Goal: Task Accomplishment & Management: Manage account settings

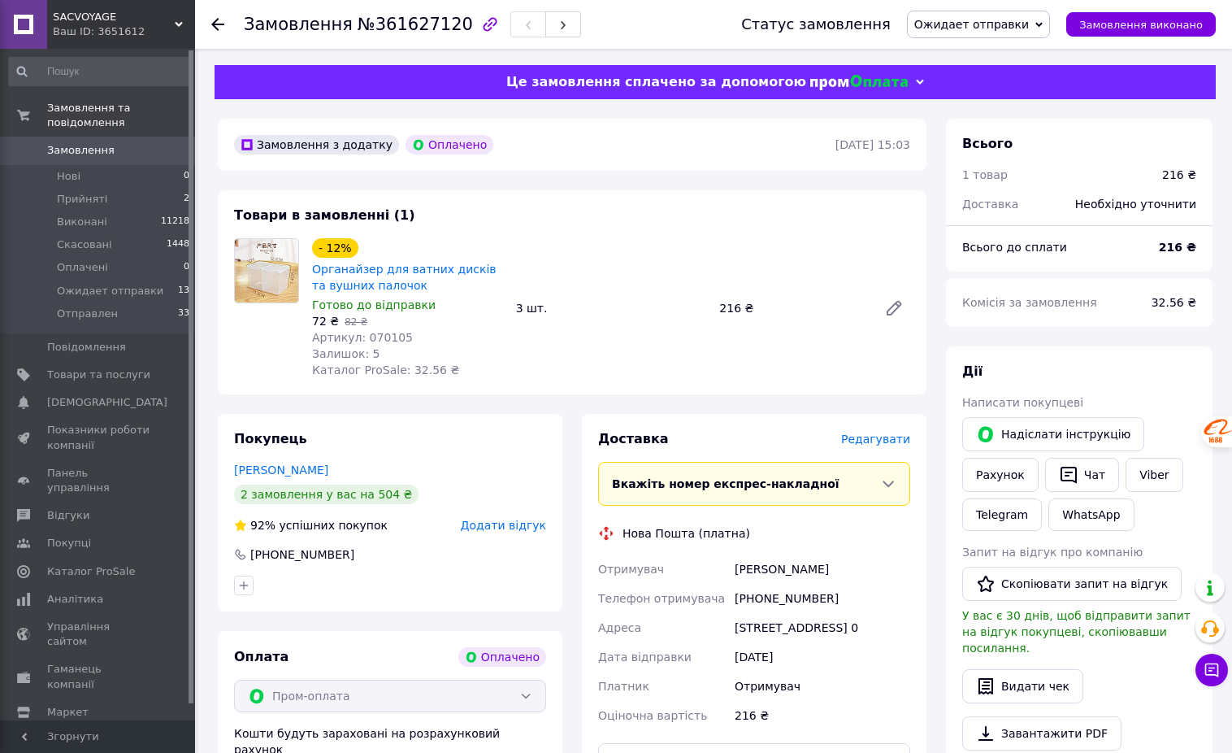
click at [392, 341] on span "Артикул: 070105" at bounding box center [362, 337] width 101 height 13
copy span "070105"
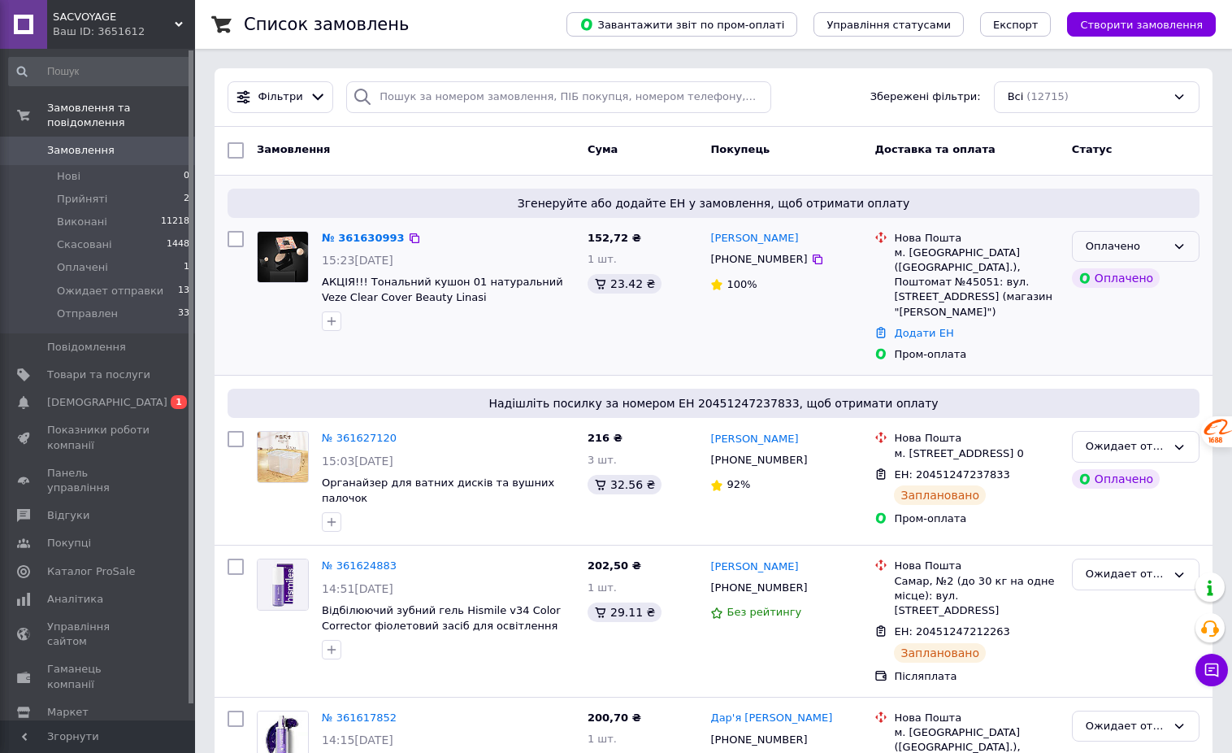
click at [1168, 251] on div "Оплачено" at bounding box center [1136, 247] width 128 height 32
click at [1138, 364] on li "Ожидает отправки" at bounding box center [1136, 377] width 126 height 46
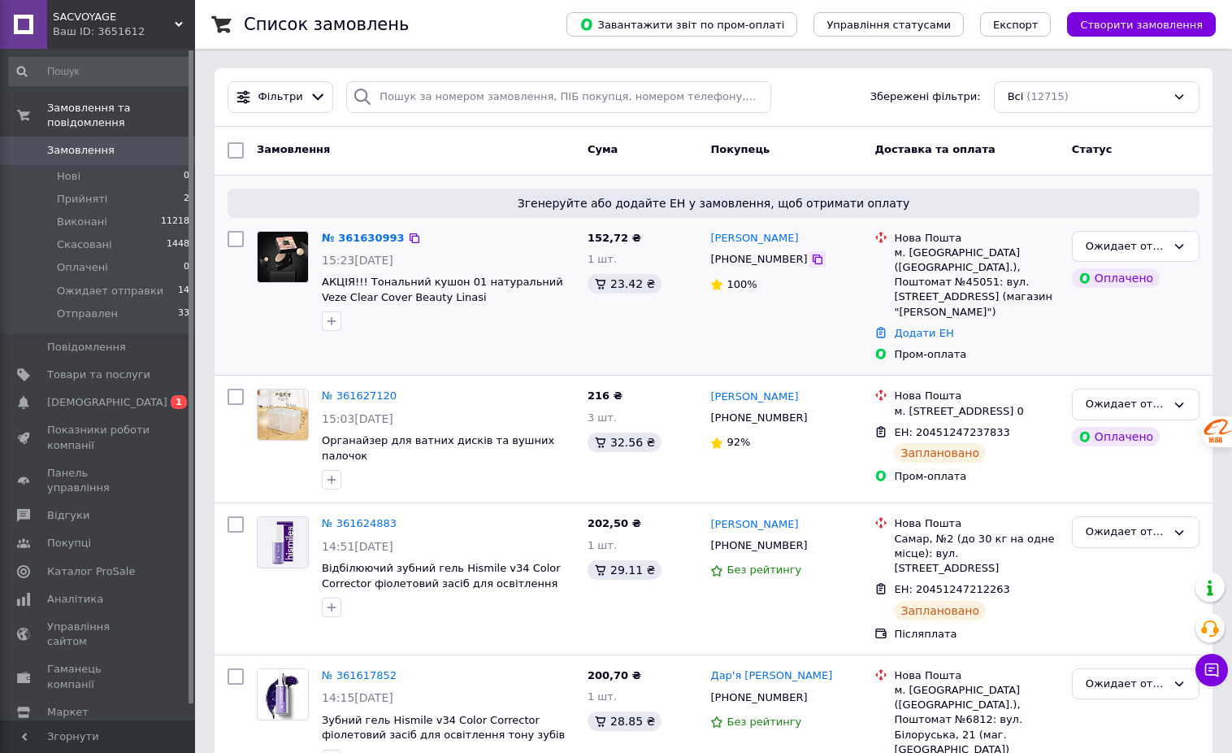
click at [811, 265] on icon at bounding box center [817, 259] width 13 height 13
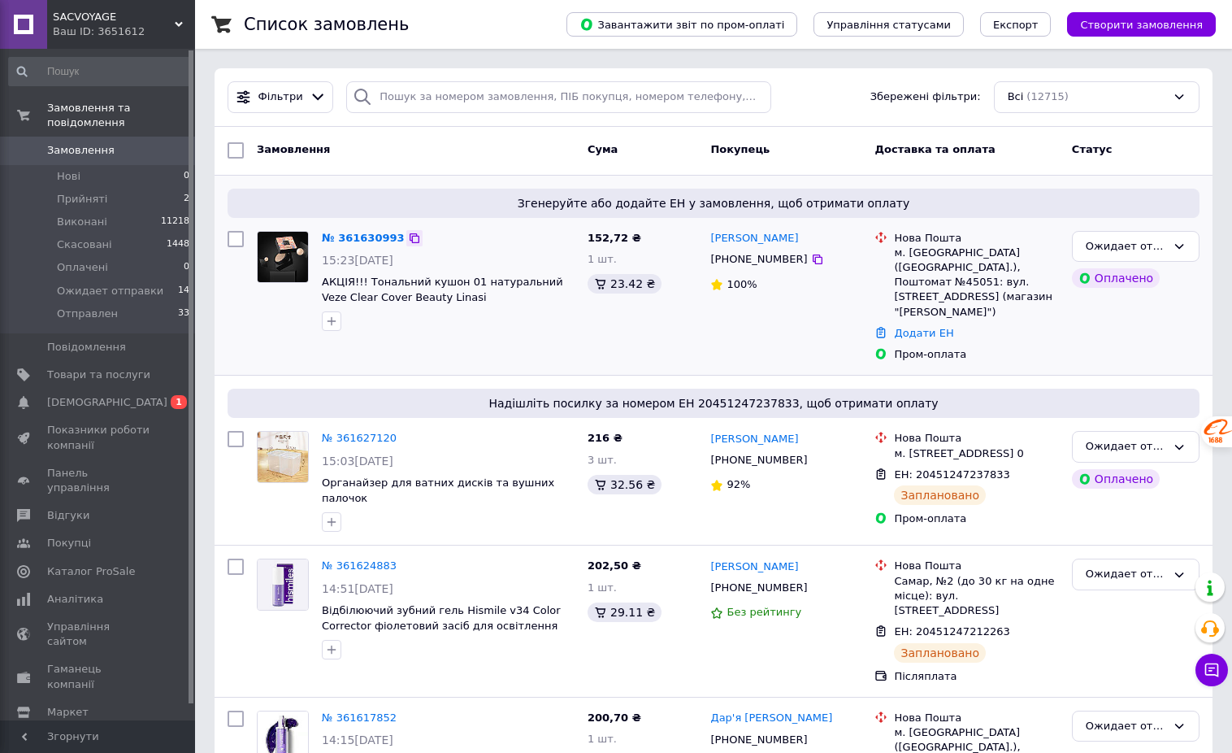
click at [410, 236] on icon at bounding box center [415, 238] width 10 height 10
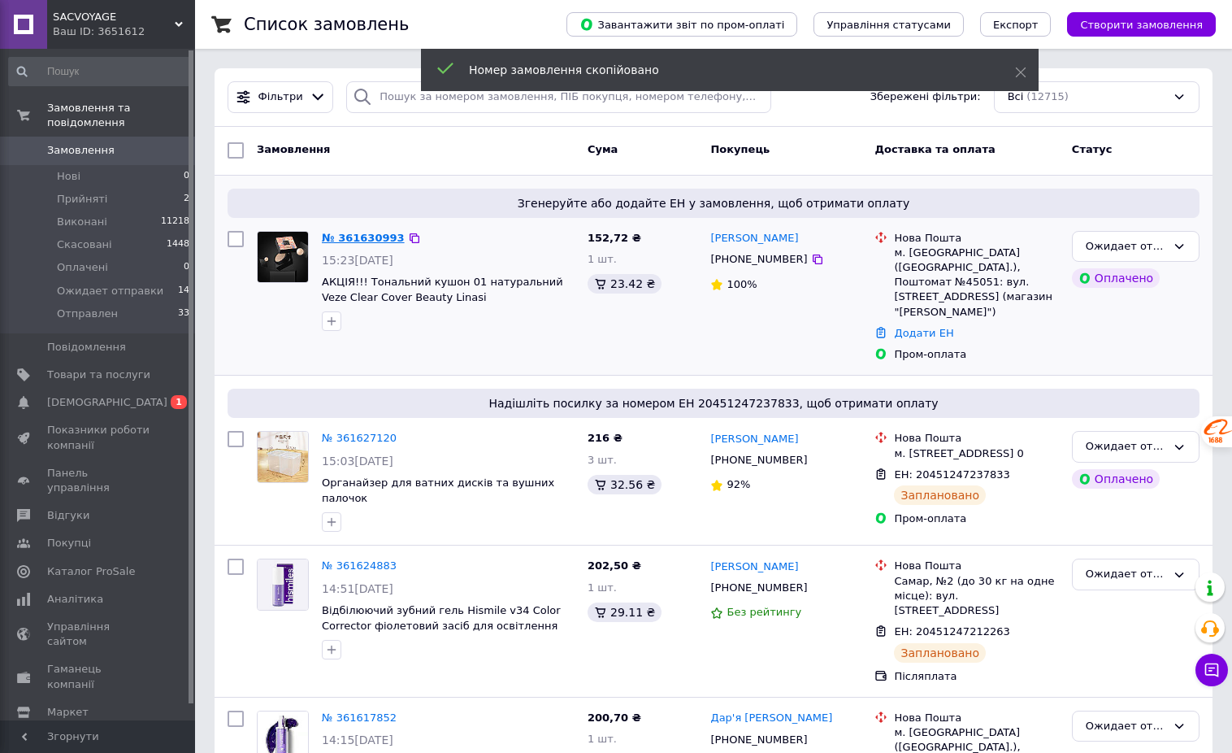
click at [371, 237] on link "№ 361630993" at bounding box center [363, 238] width 83 height 12
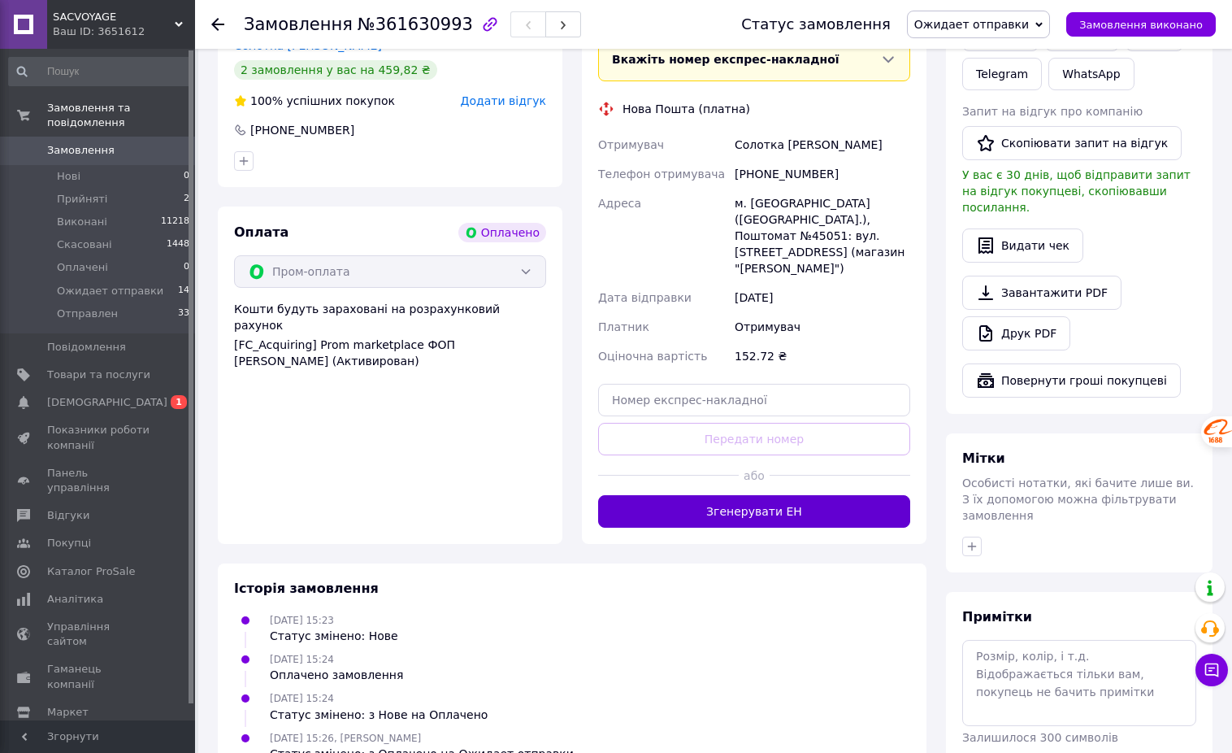
scroll to position [485, 0]
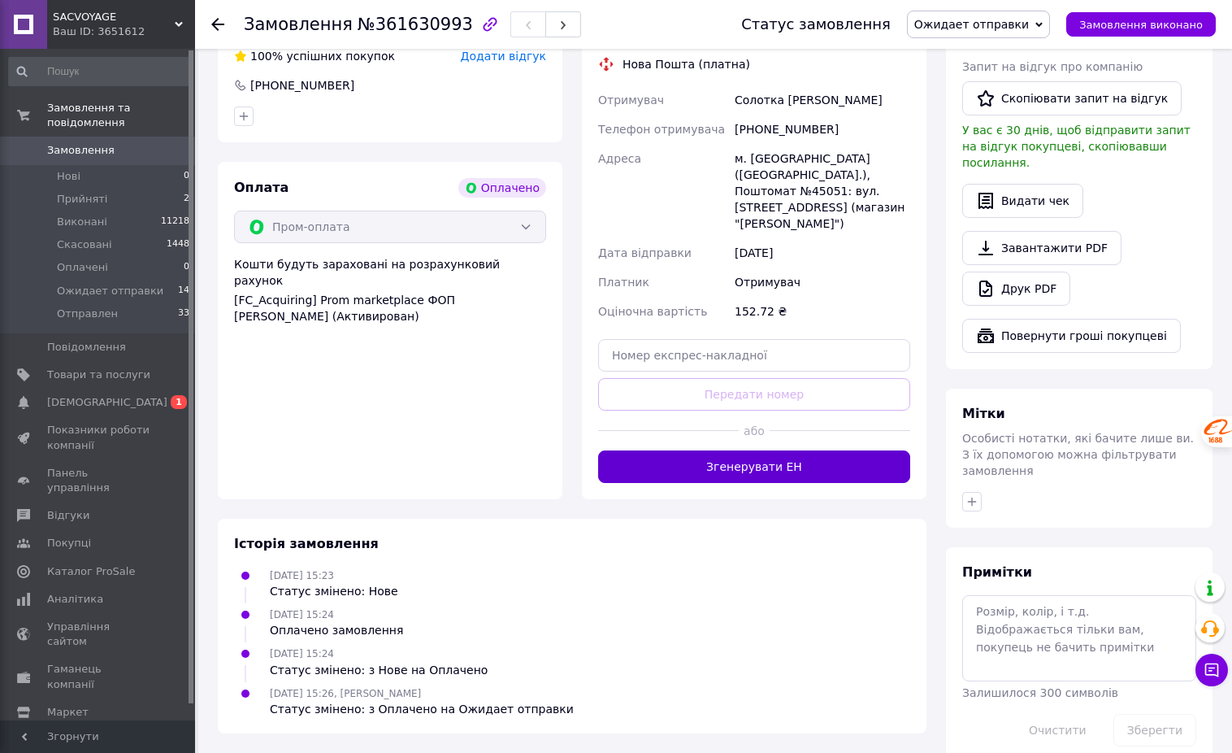
click at [755, 450] on button "Згенерувати ЕН" at bounding box center [754, 466] width 312 height 33
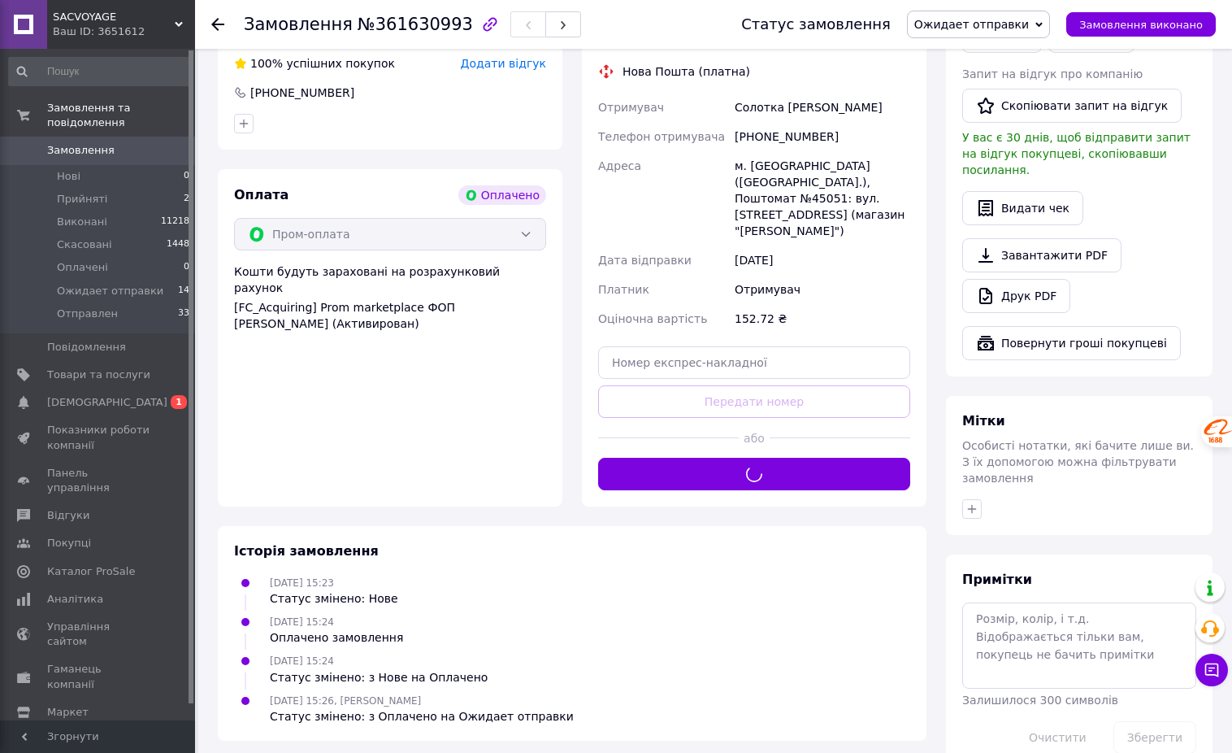
scroll to position [52, 0]
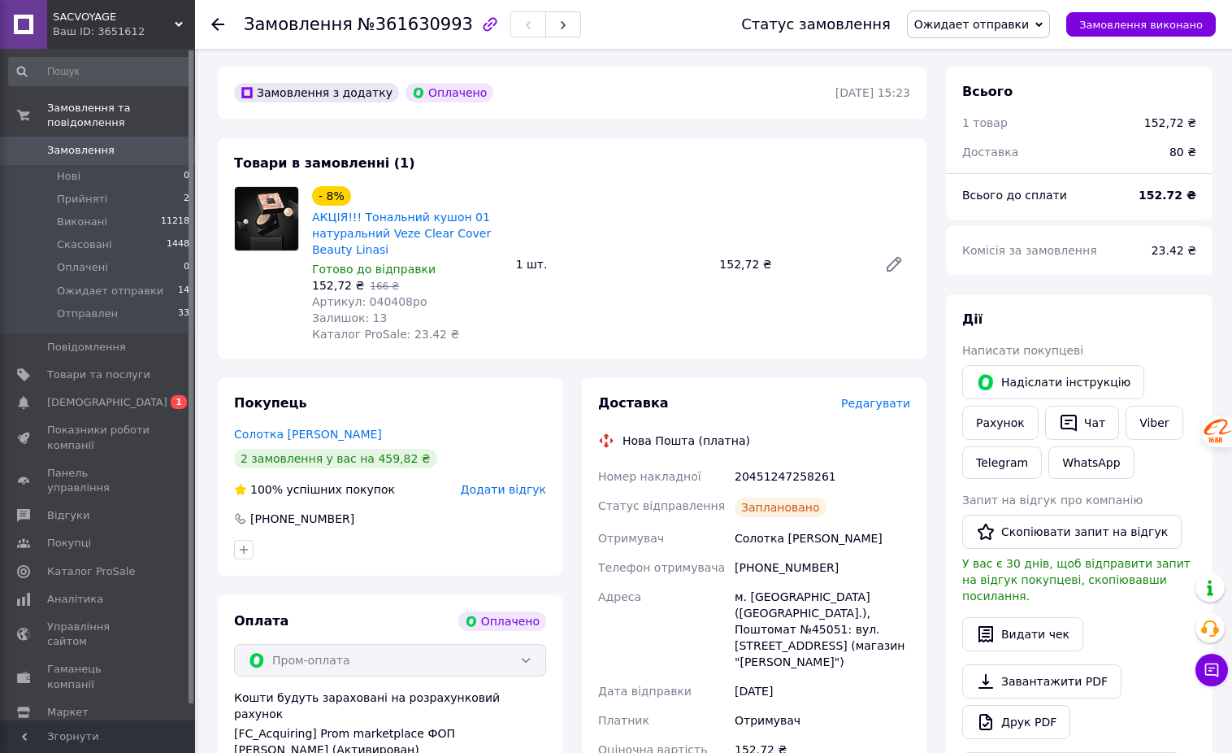
click at [216, 20] on icon at bounding box center [217, 24] width 13 height 13
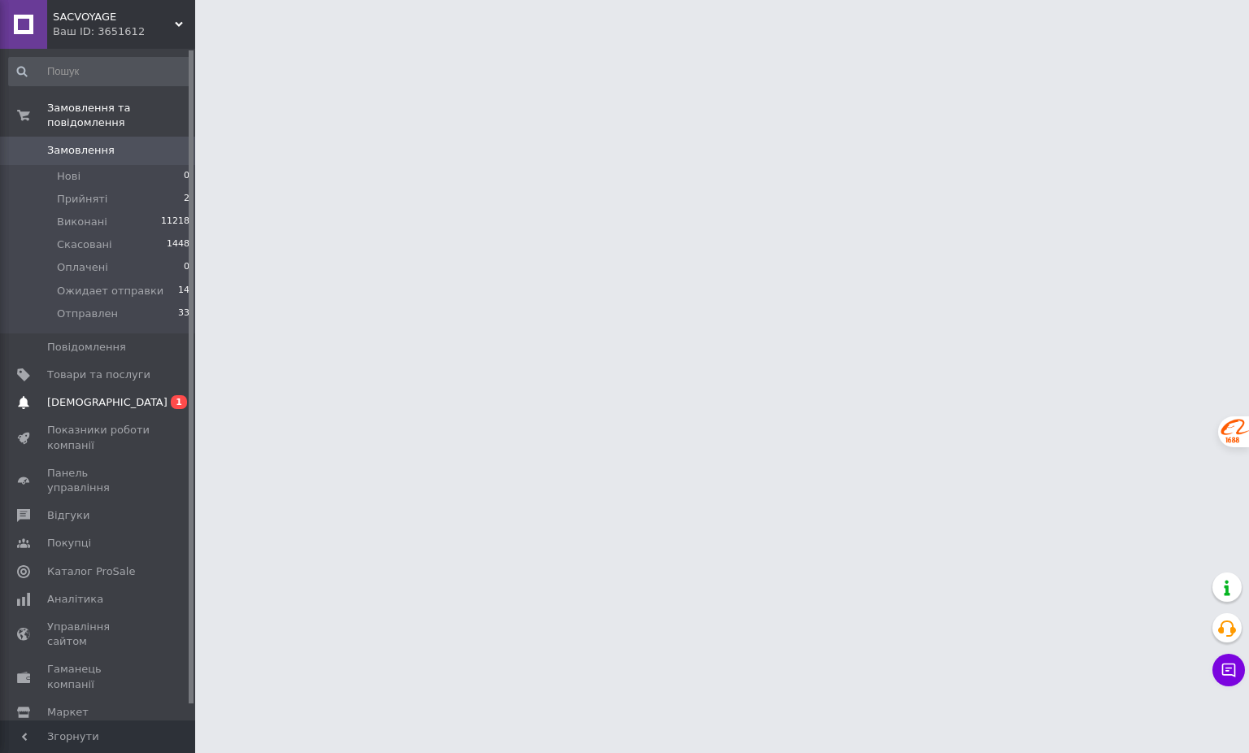
click at [95, 395] on span "[DEMOGRAPHIC_DATA]" at bounding box center [107, 402] width 120 height 15
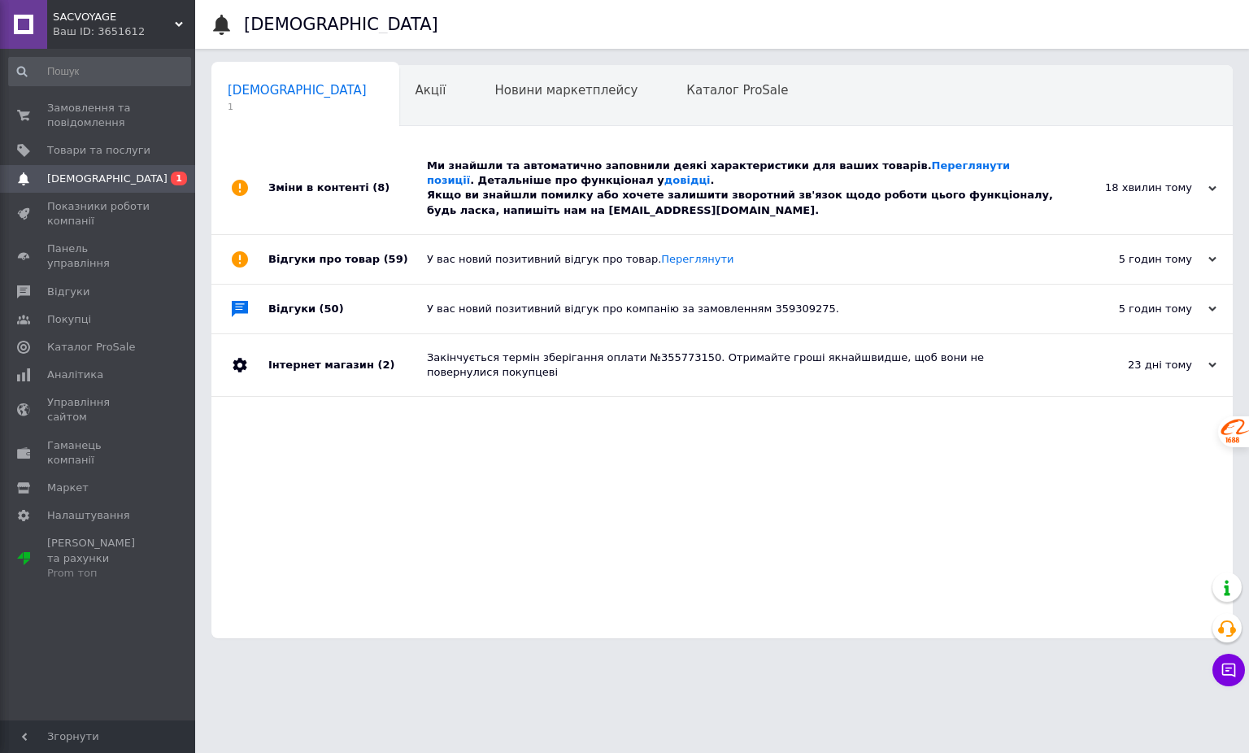
click at [439, 203] on div "Ми знайшли та автоматично заповнили деякі характеристики для ваших товарів. Пер…" at bounding box center [740, 188] width 627 height 59
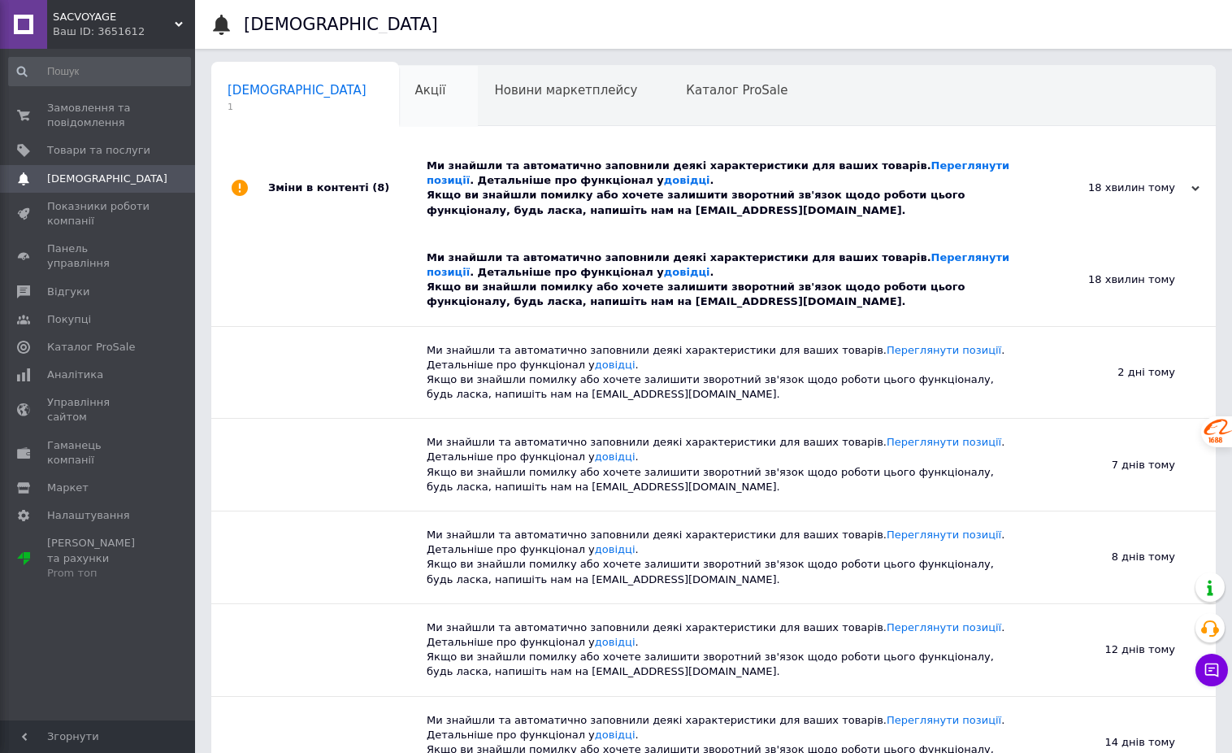
click at [415, 88] on span "Акції" at bounding box center [430, 90] width 31 height 15
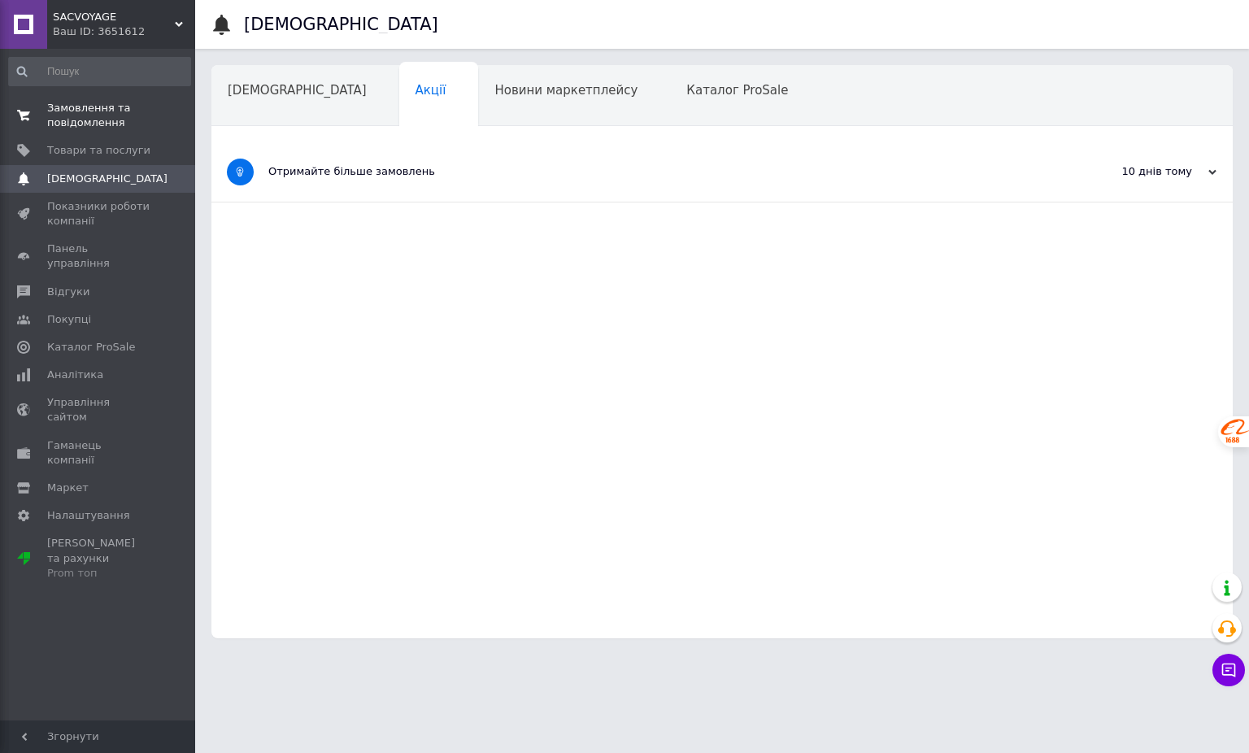
click at [93, 105] on span "Замовлення та повідомлення" at bounding box center [98, 115] width 103 height 29
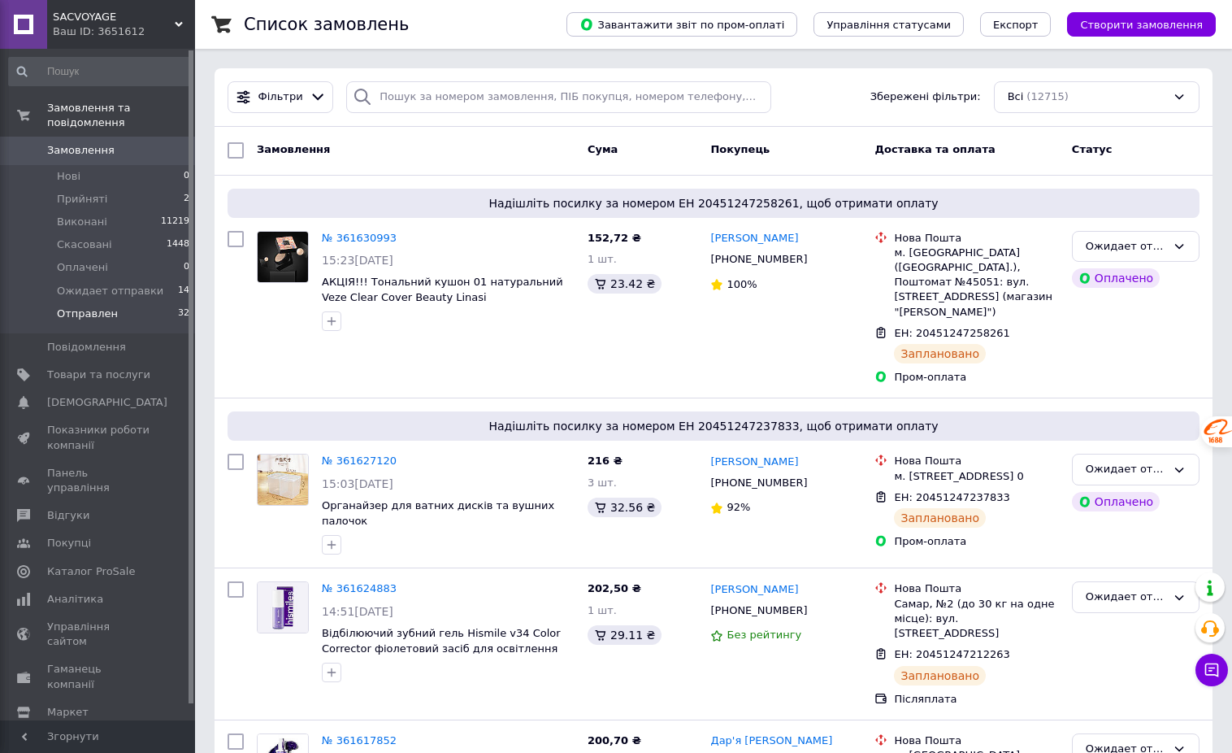
click at [101, 306] on span "Отправлен" at bounding box center [87, 313] width 61 height 15
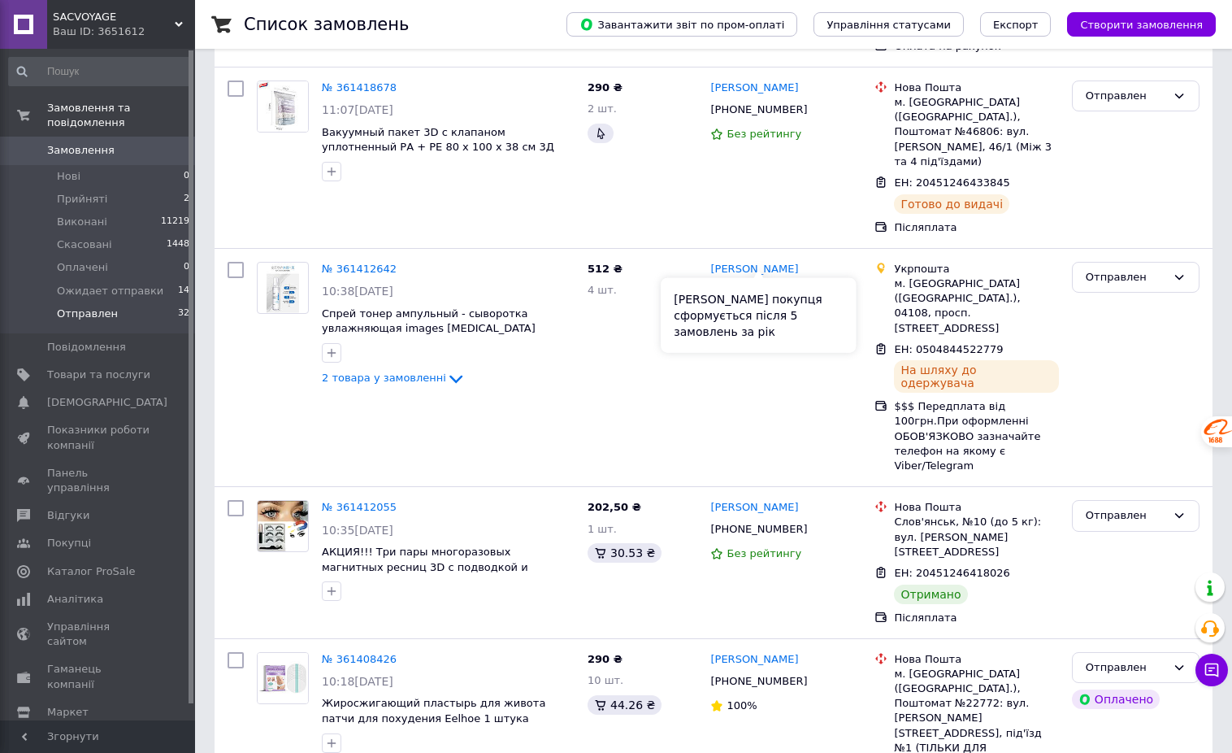
scroll to position [433, 0]
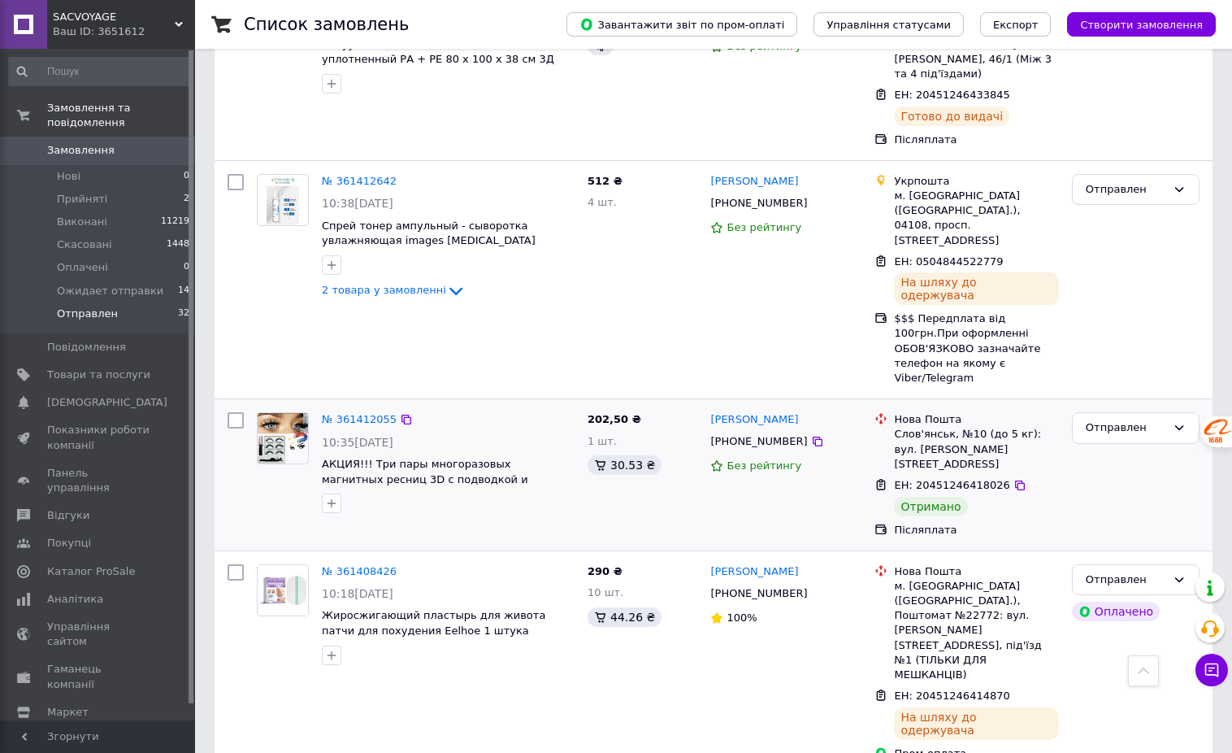
drag, startPoint x: 1140, startPoint y: 323, endPoint x: 1120, endPoint y: 332, distance: 21.8
click at [1138, 419] on div "Отправлен" at bounding box center [1126, 427] width 80 height 17
click at [1093, 476] on li "Виконано" at bounding box center [1136, 491] width 126 height 30
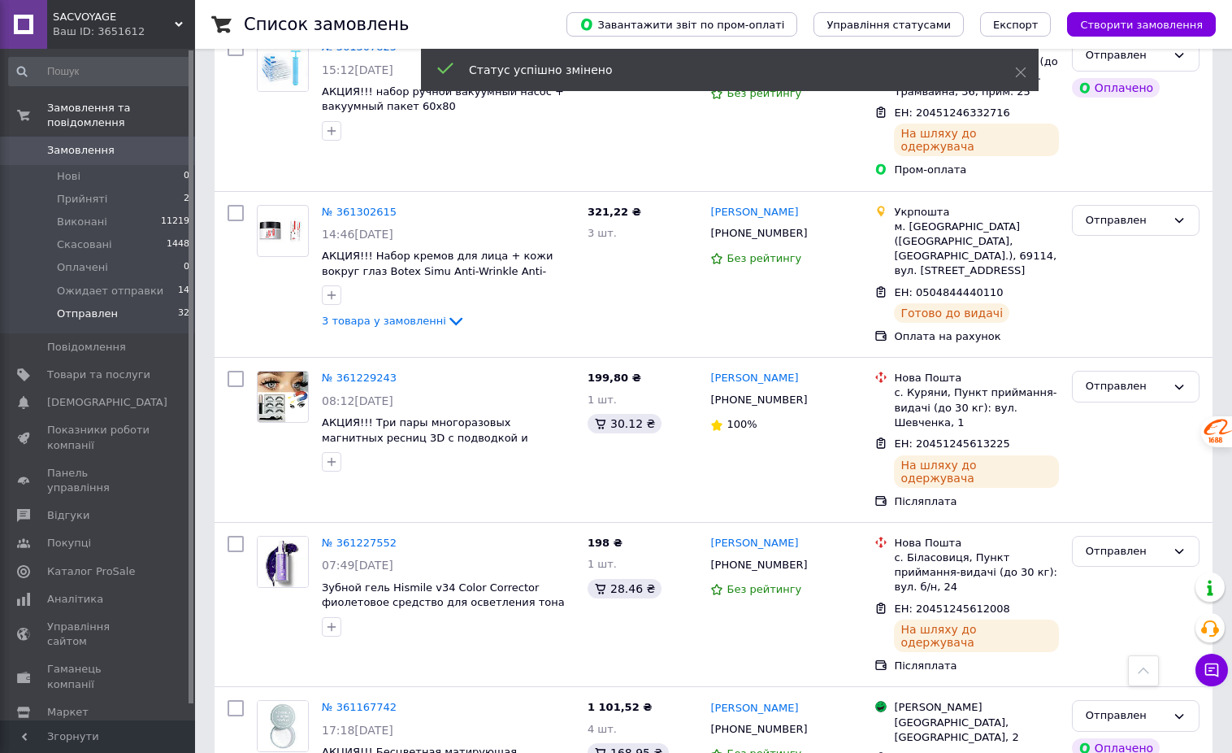
scroll to position [2709, 0]
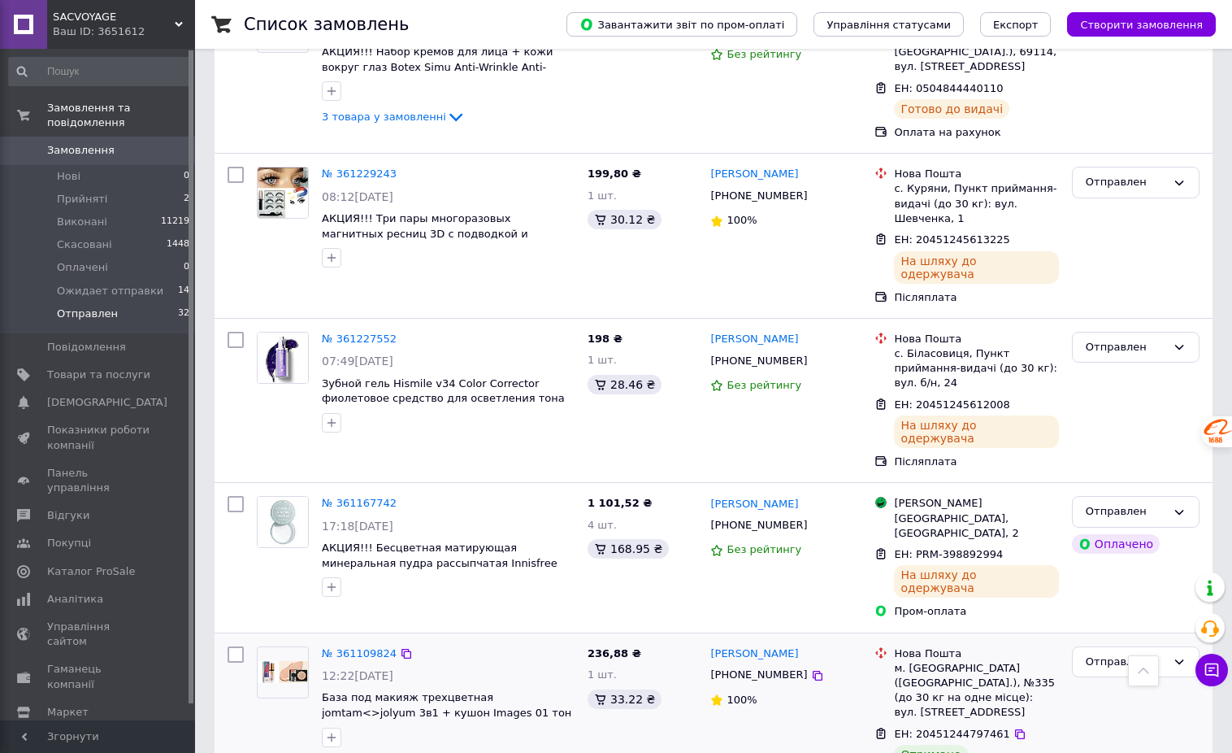
click at [1123, 640] on div "Отправлен" at bounding box center [1136, 716] width 141 height 153
click at [1113, 654] on div "Отправлен" at bounding box center [1126, 662] width 80 height 17
click at [1101, 710] on li "Виконано" at bounding box center [1136, 725] width 126 height 30
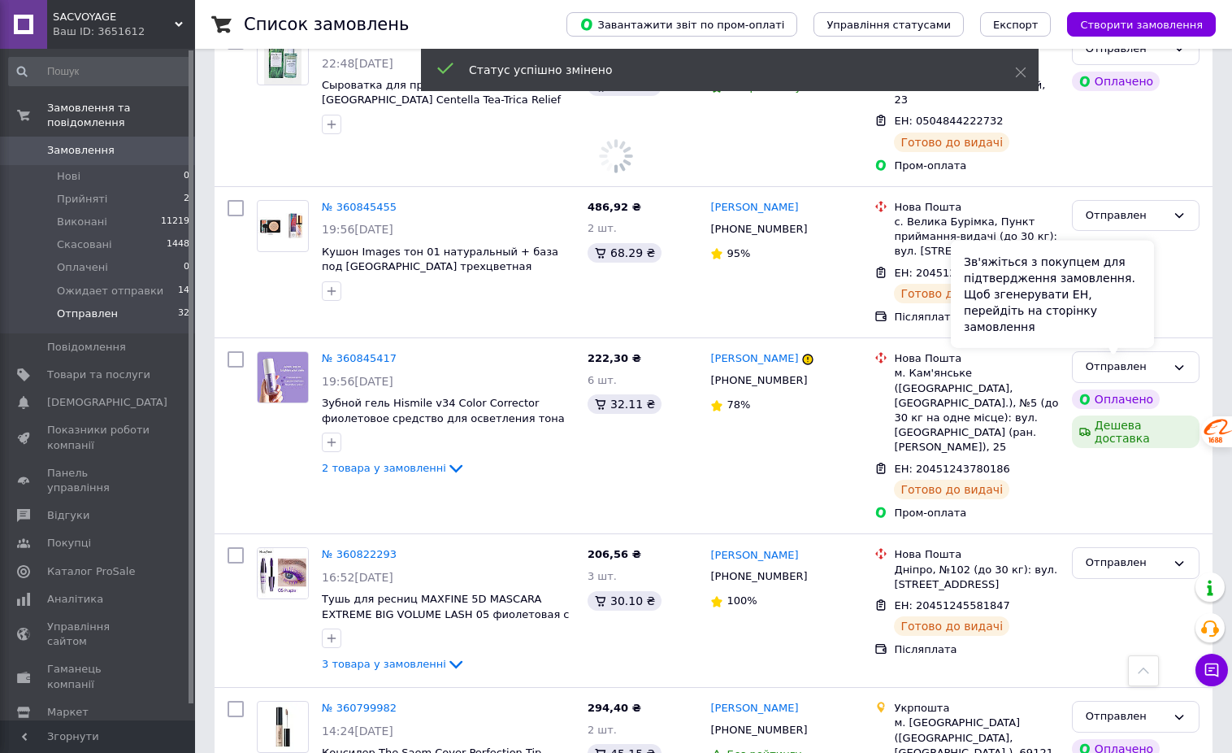
scroll to position [4397, 0]
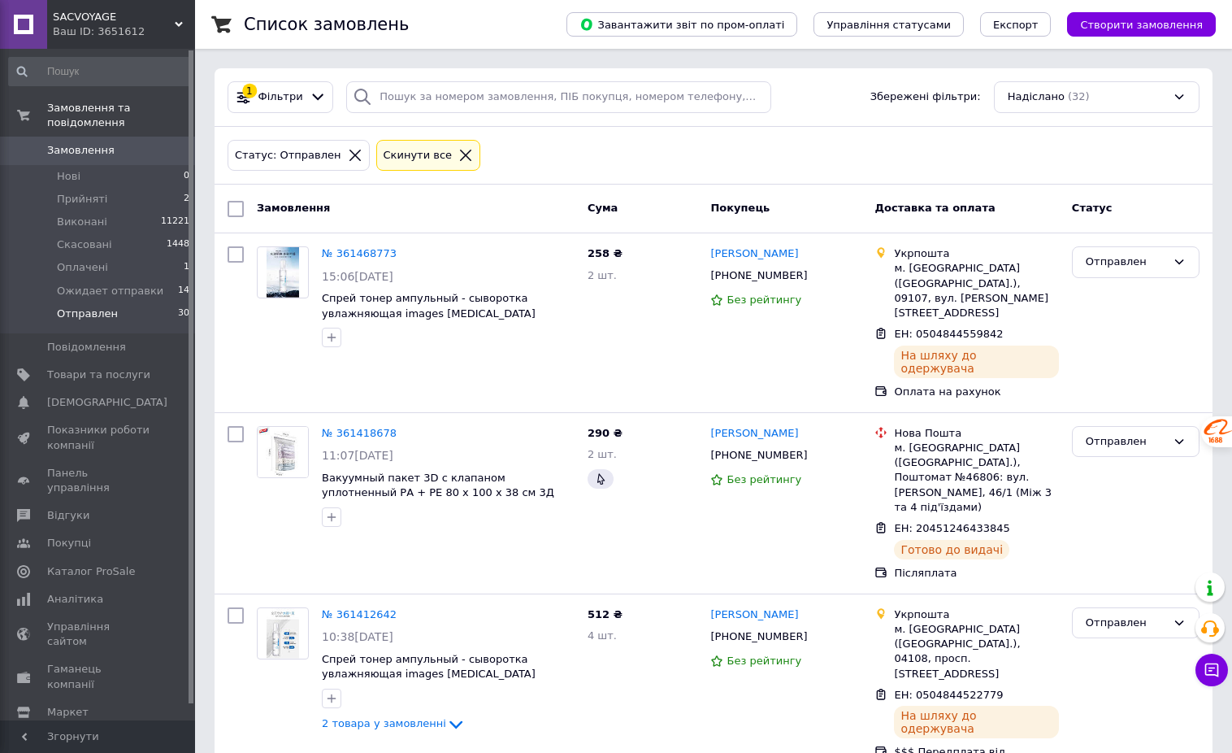
click at [458, 159] on icon at bounding box center [465, 155] width 15 height 15
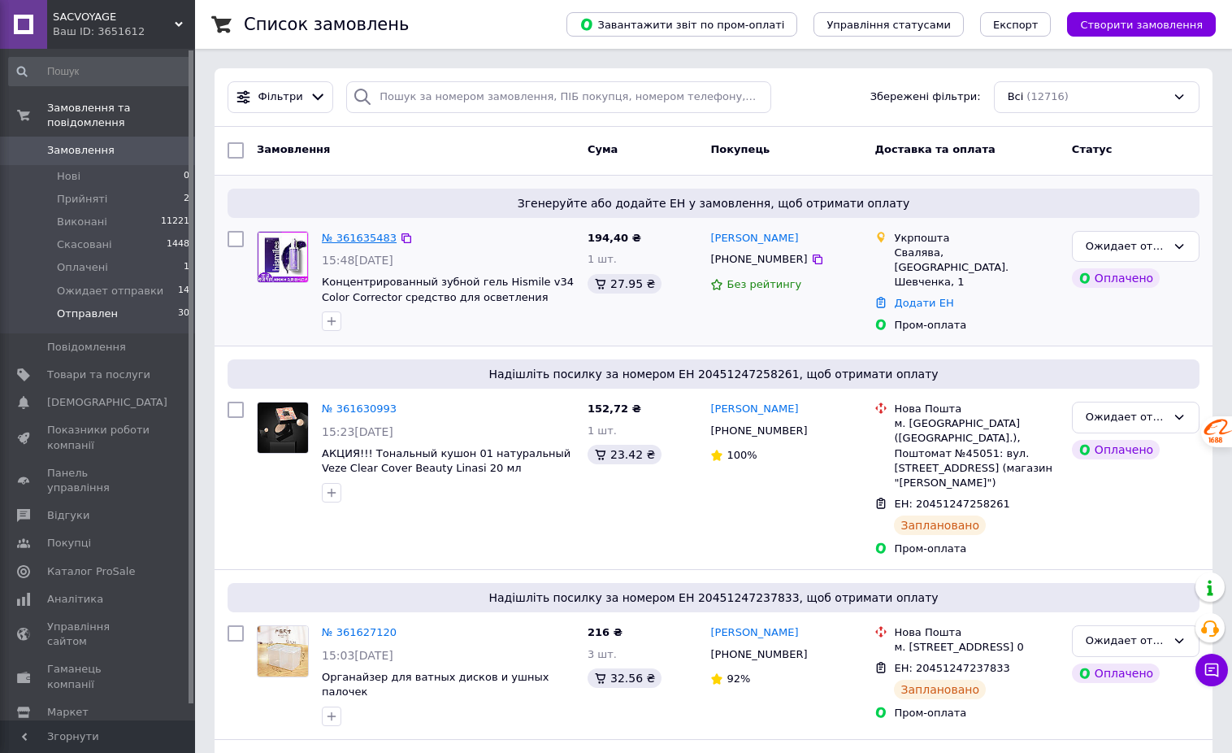
click at [354, 241] on link "№ 361635483" at bounding box center [359, 238] width 75 height 12
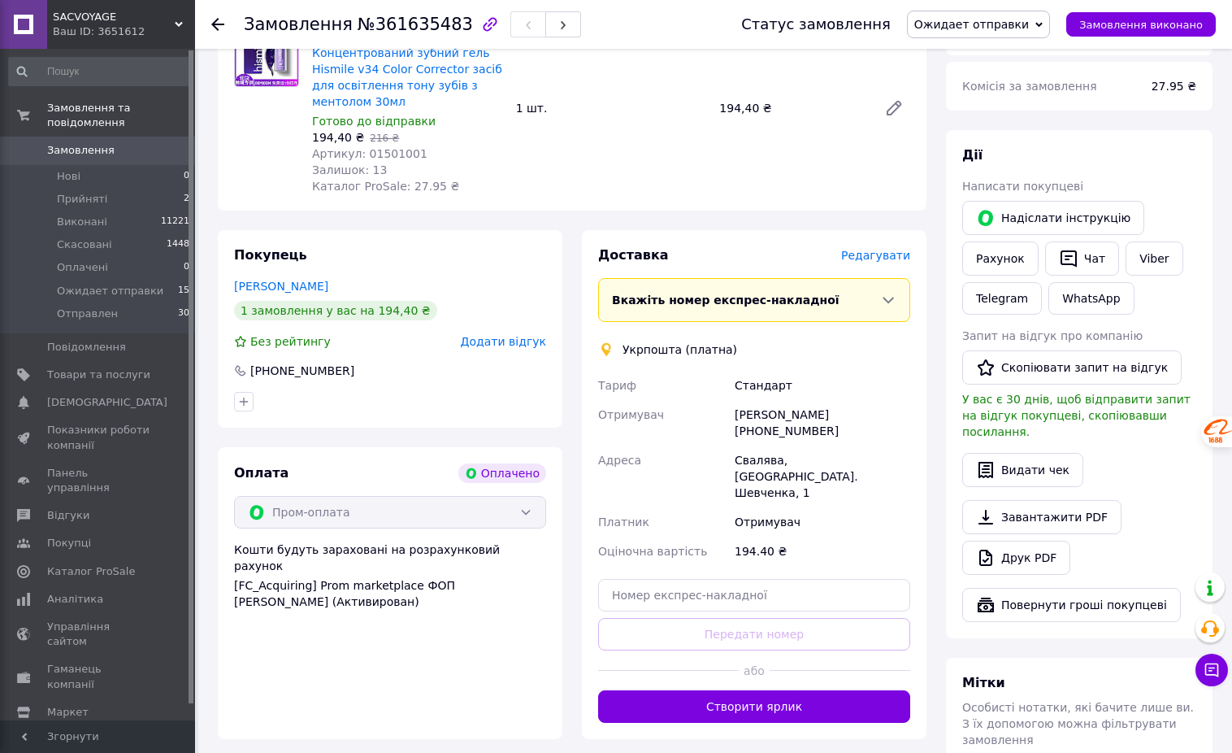
scroll to position [325, 0]
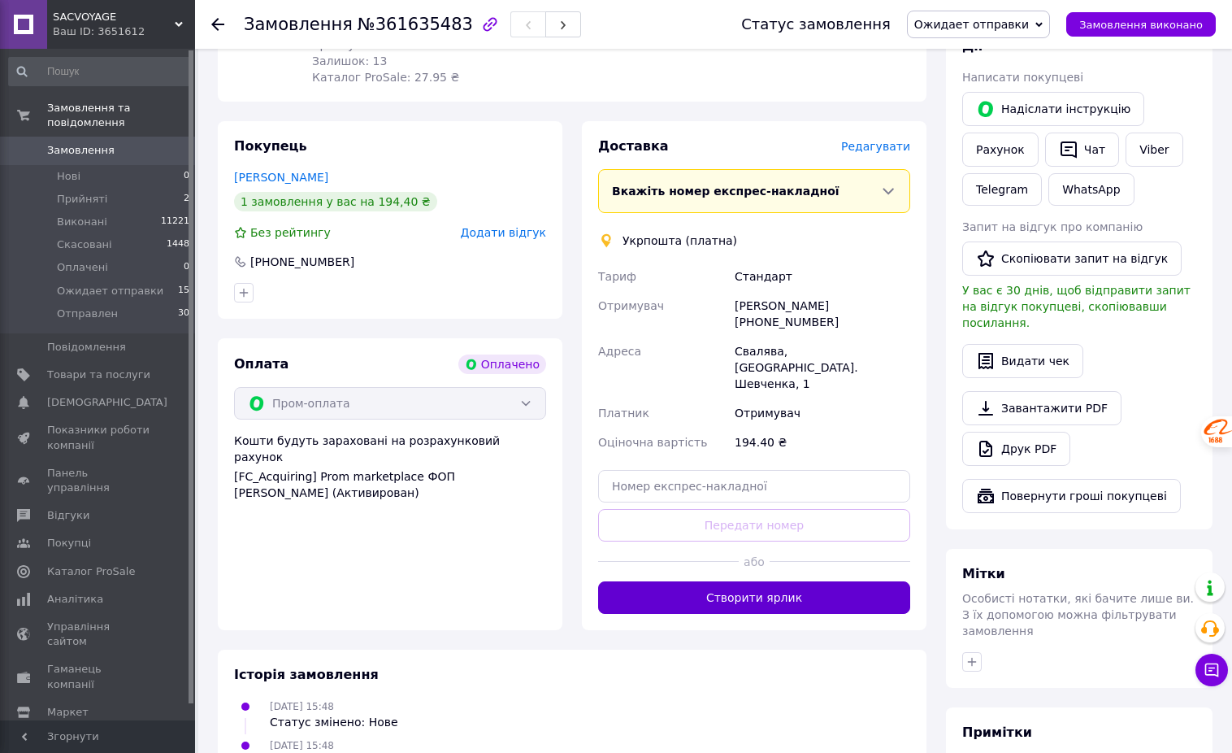
click at [797, 581] on button "Створити ярлик" at bounding box center [754, 597] width 312 height 33
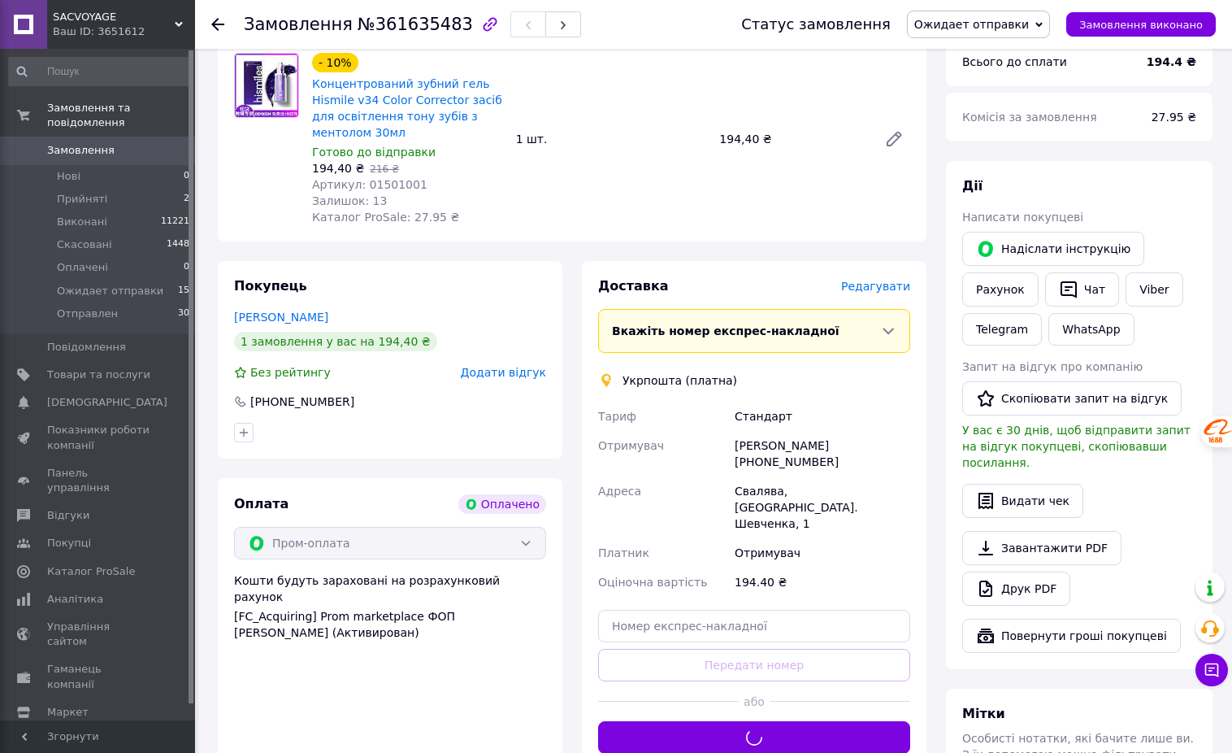
scroll to position [0, 0]
